Goal: Task Accomplishment & Management: Manage account settings

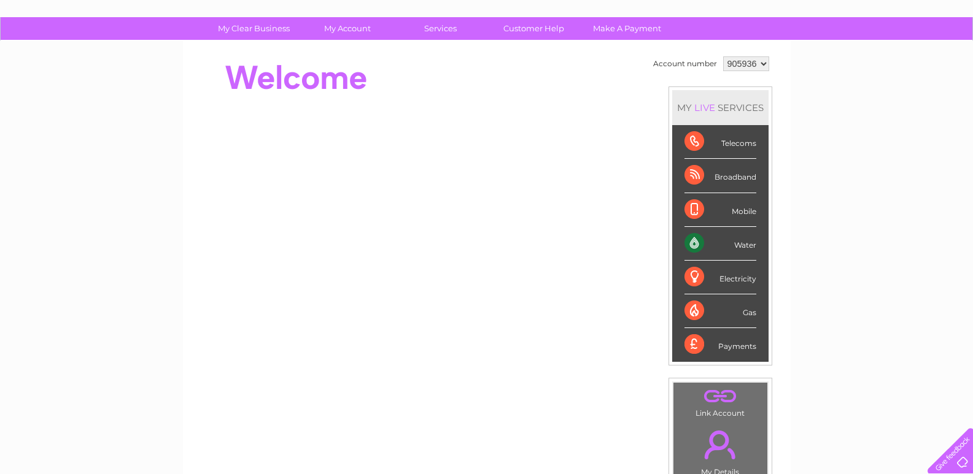
scroll to position [61, 0]
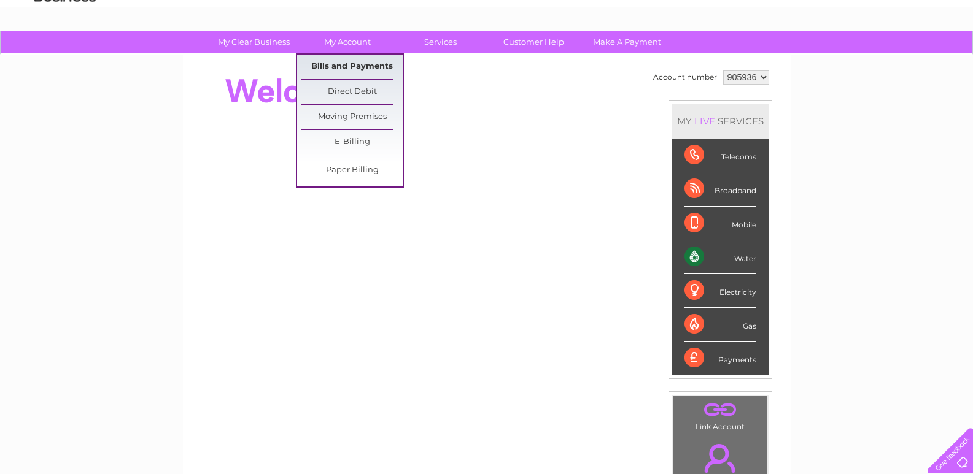
click at [349, 64] on link "Bills and Payments" at bounding box center [351, 67] width 101 height 25
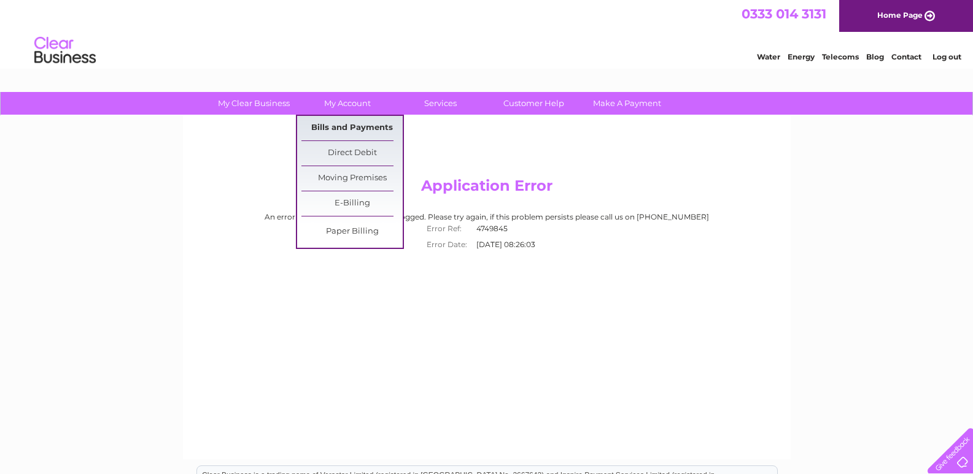
click at [339, 129] on link "Bills and Payments" at bounding box center [351, 128] width 101 height 25
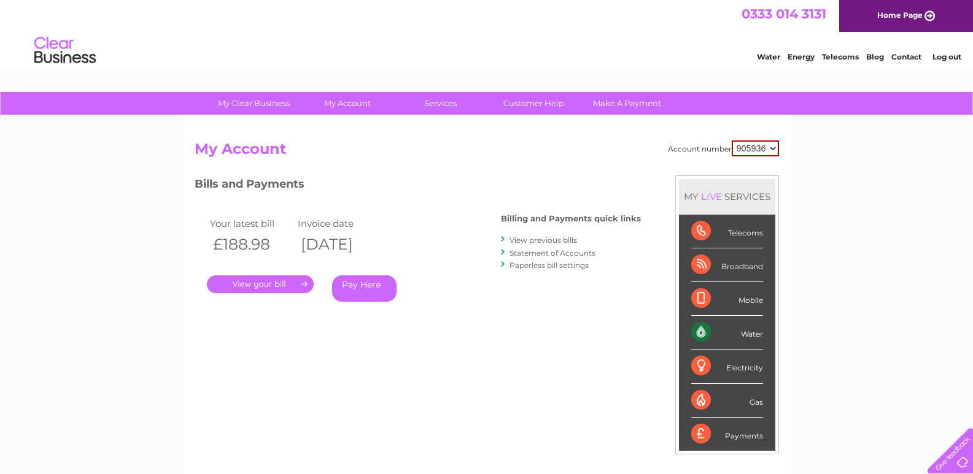
click at [278, 284] on link "." at bounding box center [260, 285] width 107 height 18
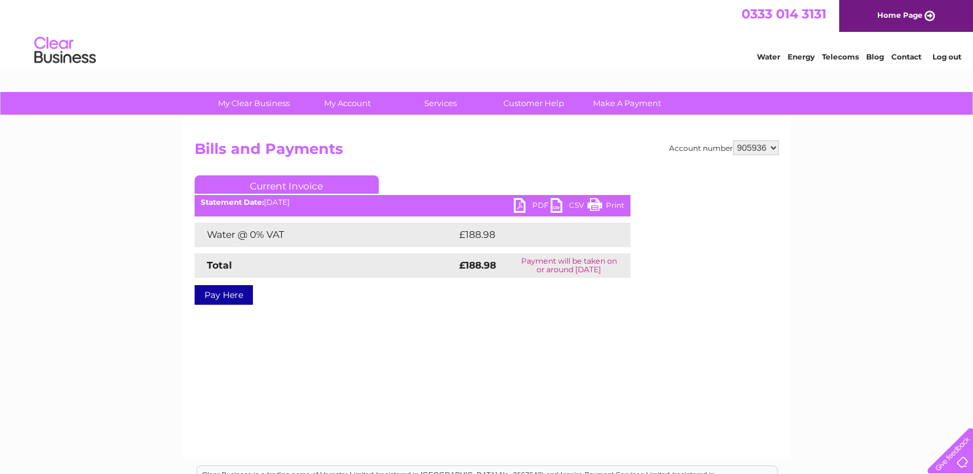
click at [529, 203] on link "PDF" at bounding box center [532, 207] width 37 height 18
click at [946, 59] on link "Log out" at bounding box center [946, 56] width 29 height 9
